Goal: Task Accomplishment & Management: Manage account settings

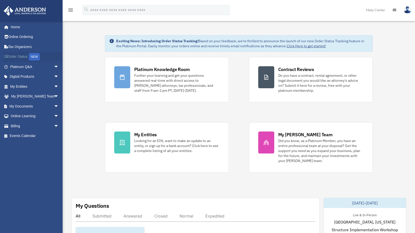
click at [20, 57] on link "Order Status NEW" at bounding box center [35, 57] width 63 height 10
click at [23, 87] on link "My Entities arrow_drop_down" at bounding box center [35, 87] width 63 height 10
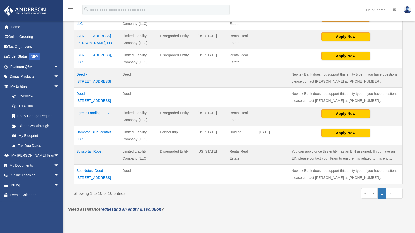
scroll to position [200, 0]
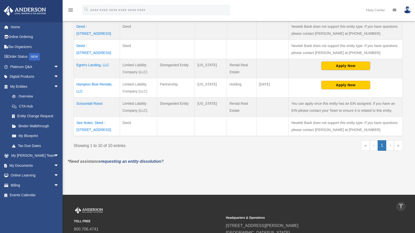
click at [90, 103] on td "Scissortail Roost" at bounding box center [97, 107] width 46 height 19
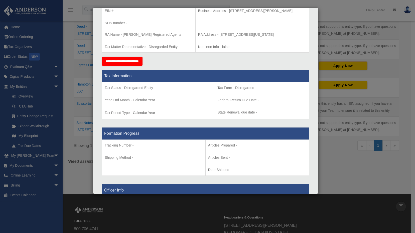
scroll to position [0, 0]
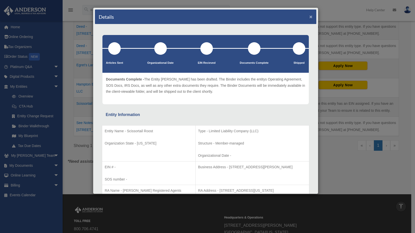
click at [309, 17] on button "×" at bounding box center [310, 16] width 3 height 5
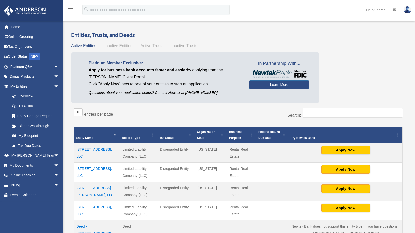
click at [407, 10] on img at bounding box center [407, 9] width 8 height 7
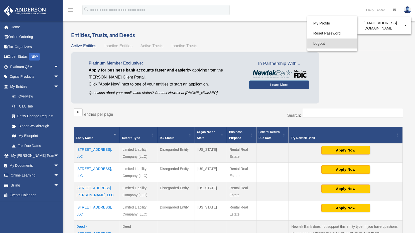
click at [316, 44] on link "Logout" at bounding box center [332, 44] width 50 height 10
